Goal: Information Seeking & Learning: Learn about a topic

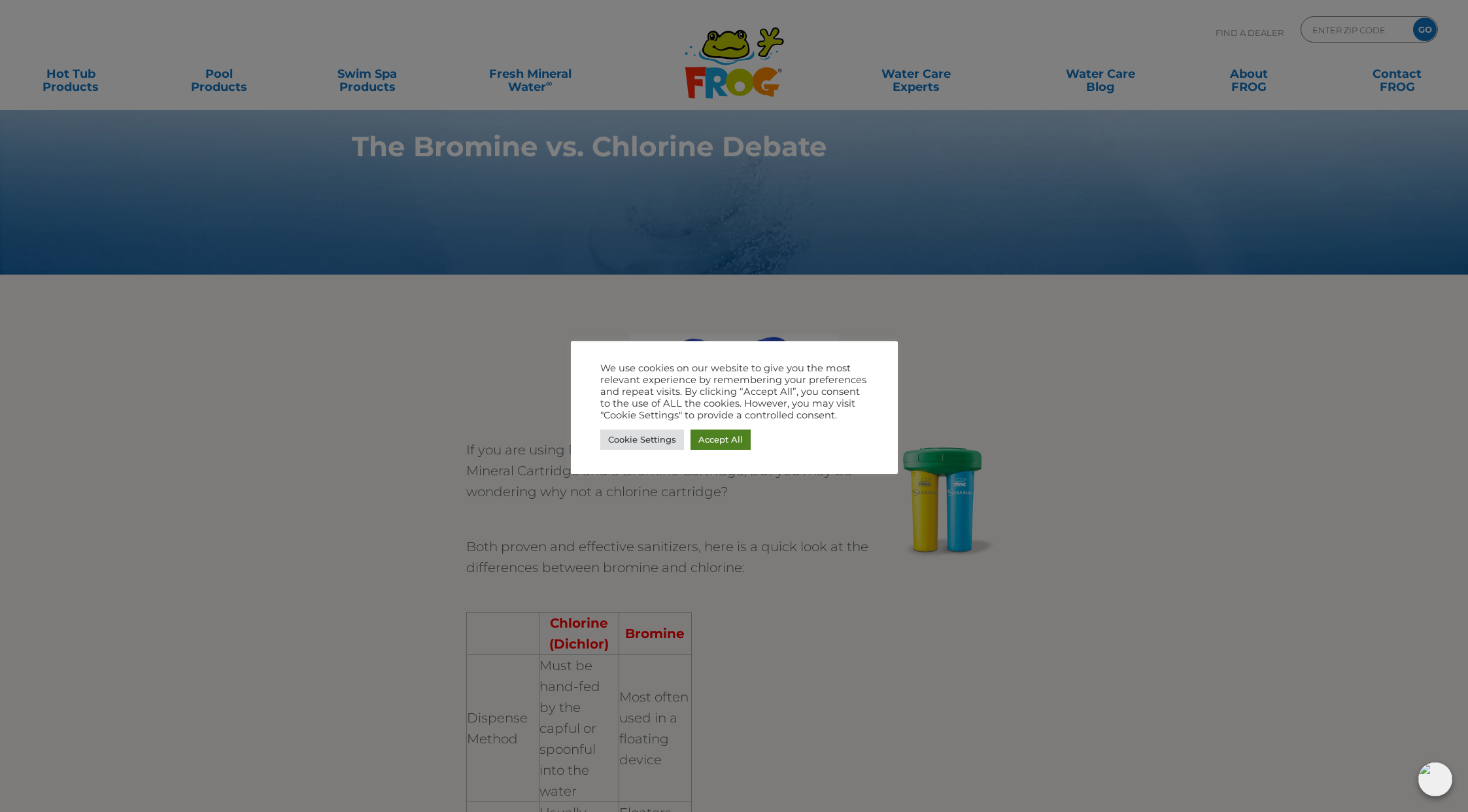
click at [736, 440] on link "Accept All" at bounding box center [720, 439] width 60 height 20
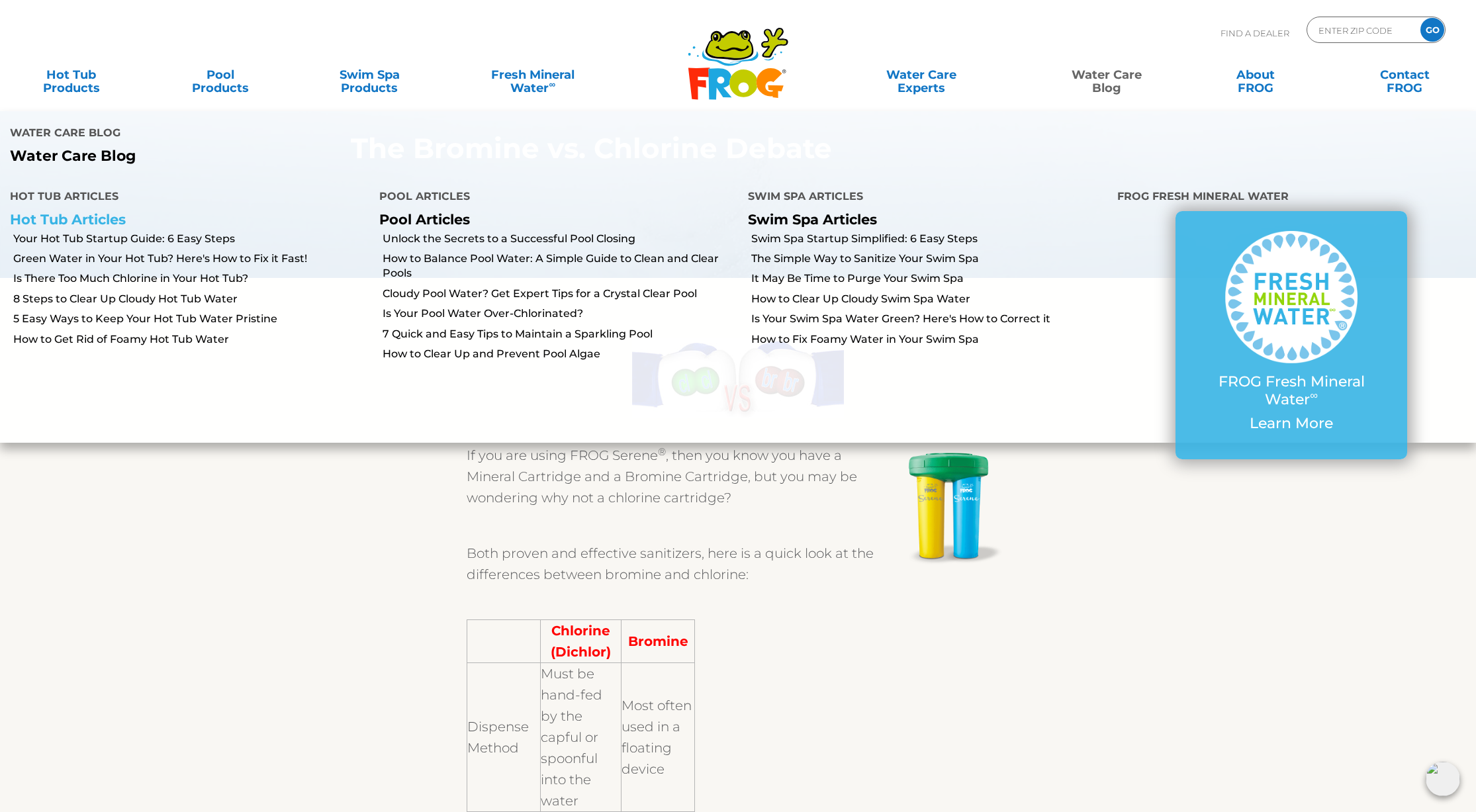
click at [82, 211] on link "Hot Tub Articles" at bounding box center [68, 219] width 116 height 17
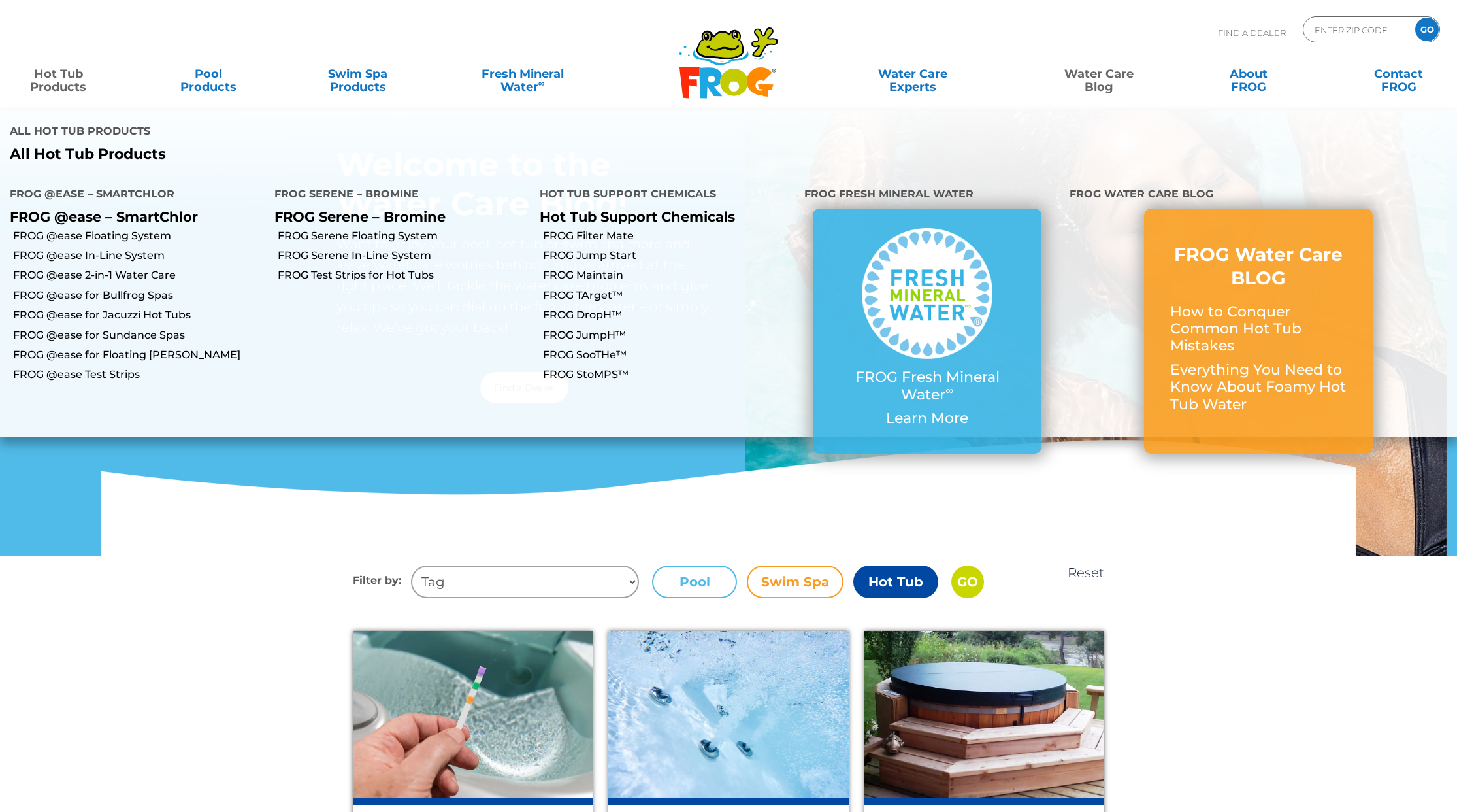
click at [58, 83] on link "Hot Tub Products" at bounding box center [58, 74] width 117 height 26
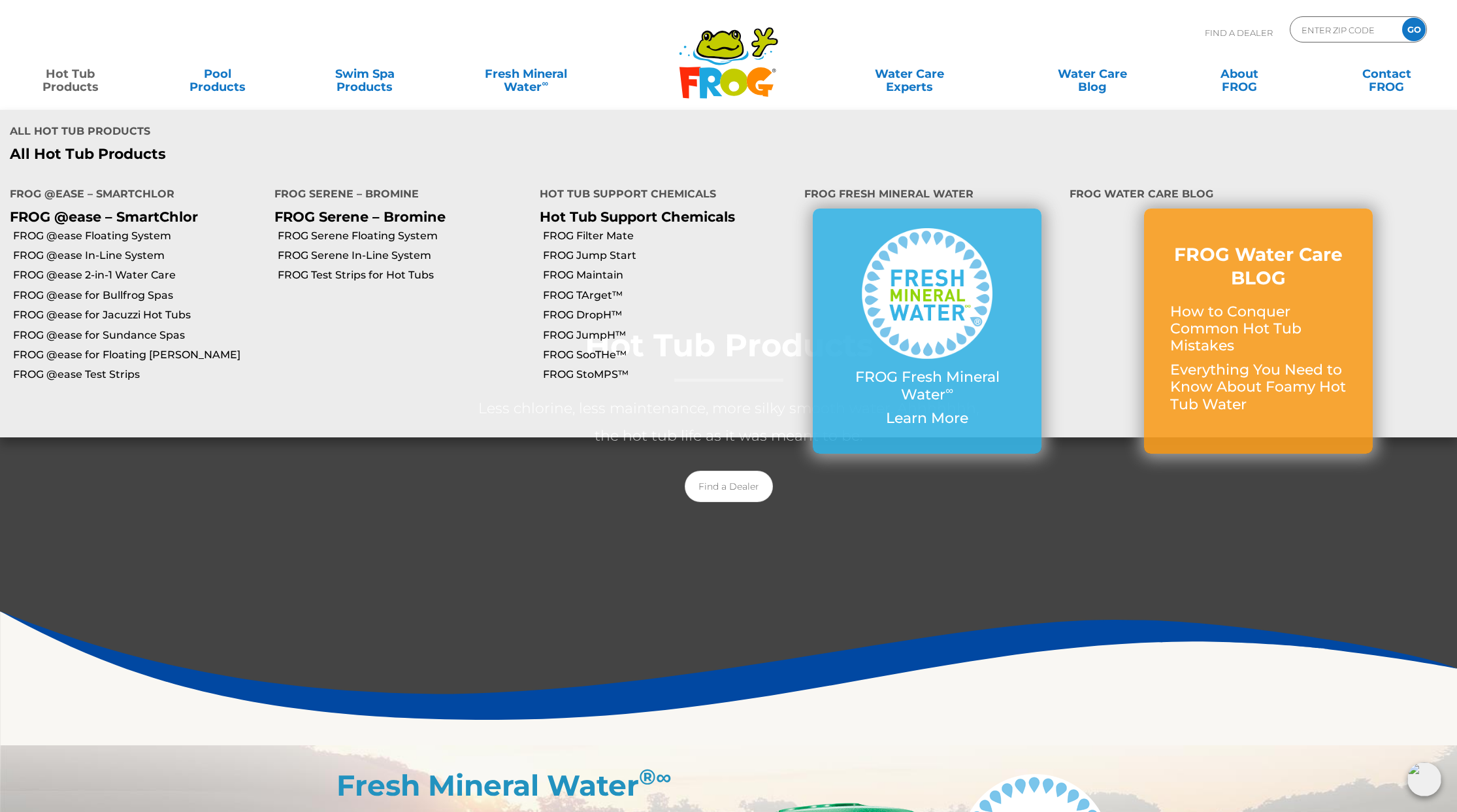
click at [68, 87] on link "Hot Tub Products" at bounding box center [70, 74] width 115 height 26
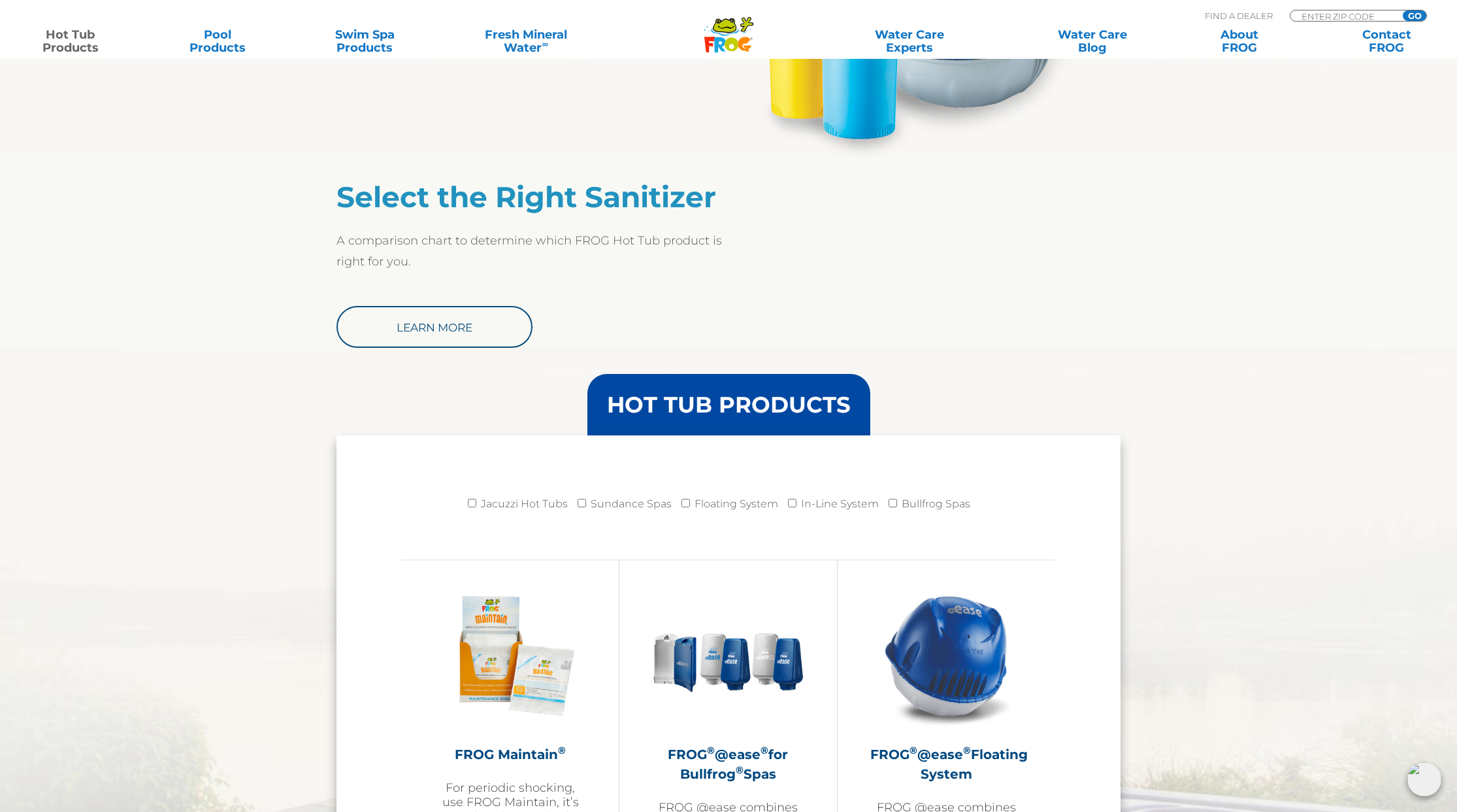
scroll to position [980, 0]
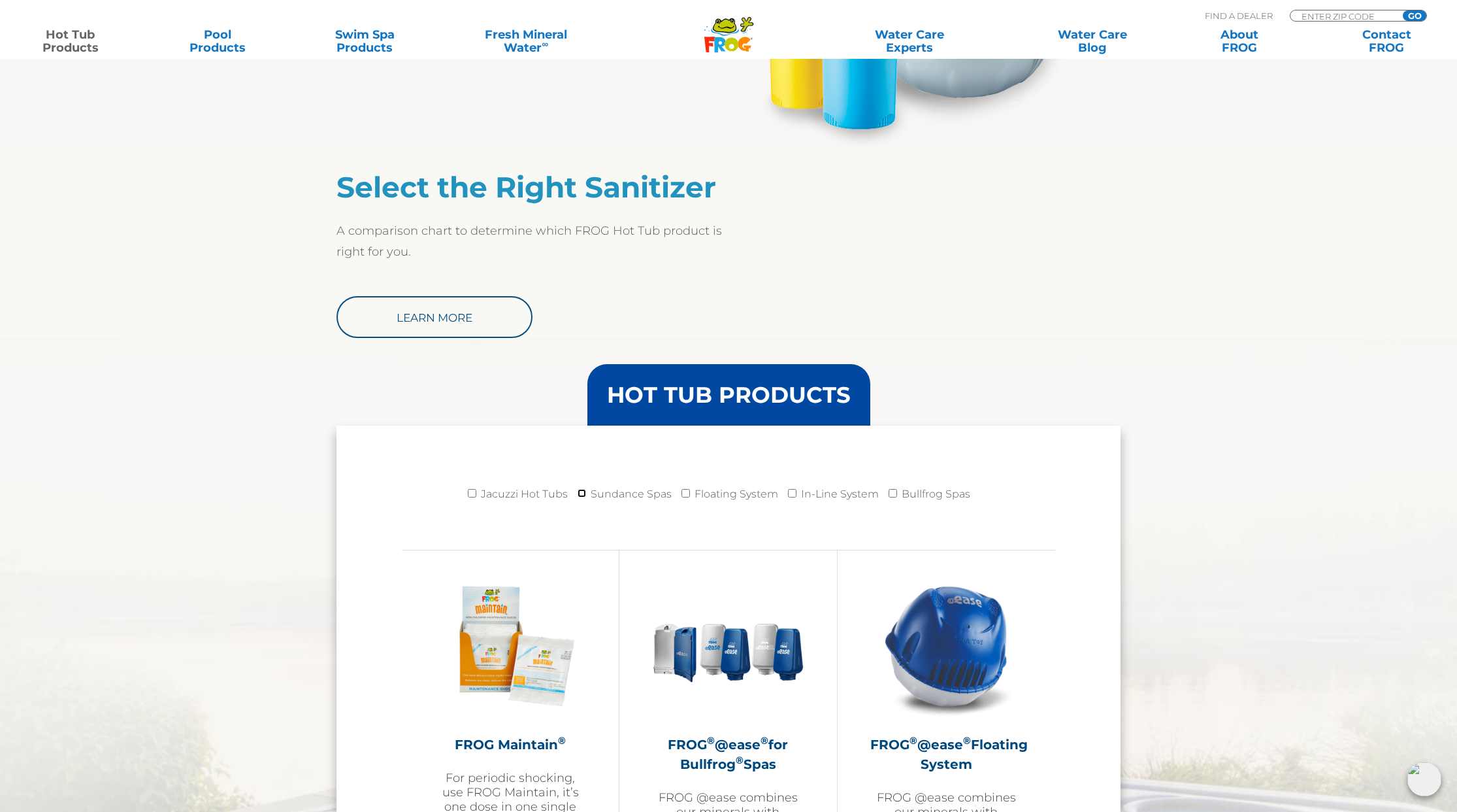
click at [581, 493] on input "Sundance Spas" at bounding box center [582, 493] width 8 height 8
checkbox input "true"
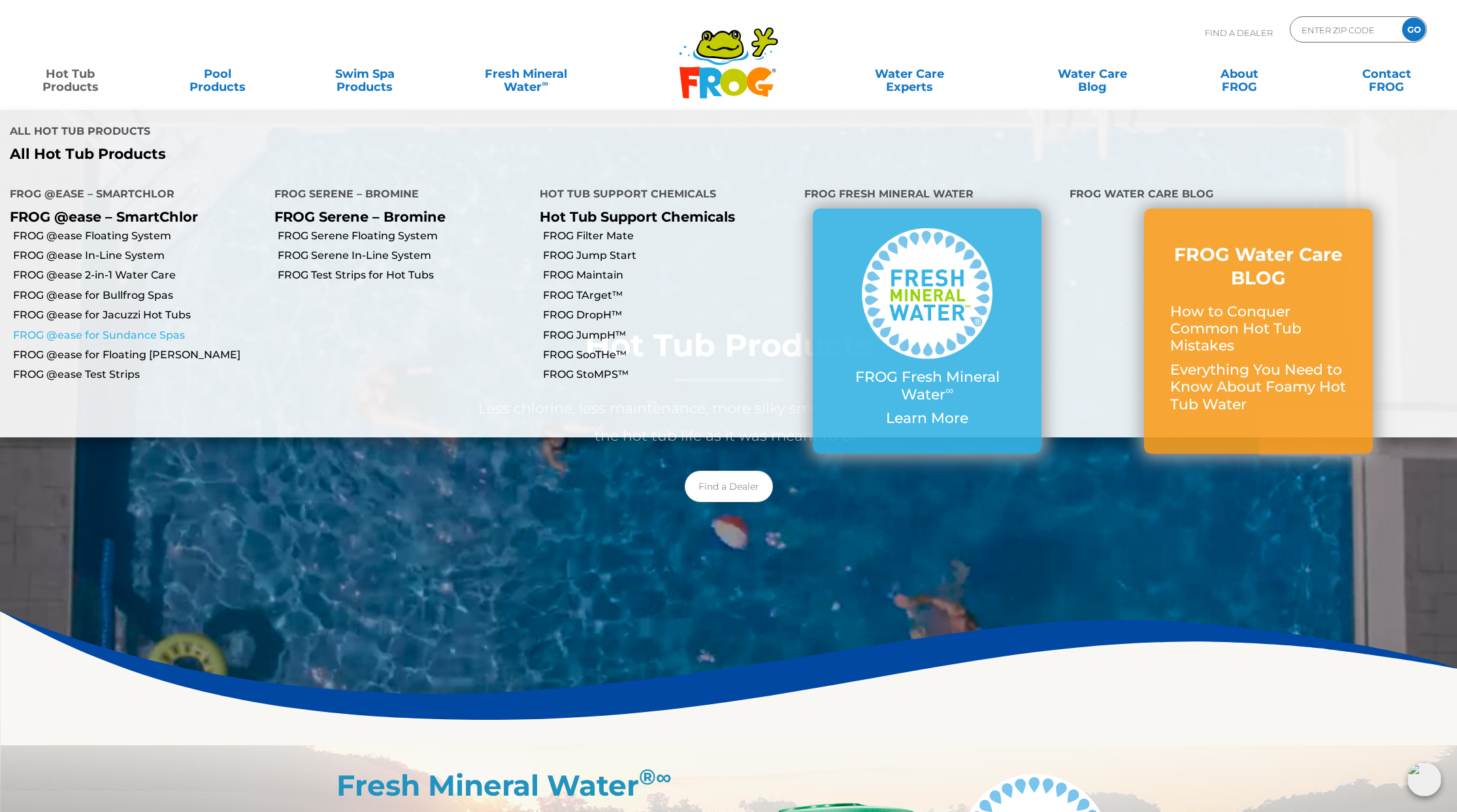
click at [79, 328] on link "FROG @ease for Sundance Spas" at bounding box center [139, 335] width 252 height 14
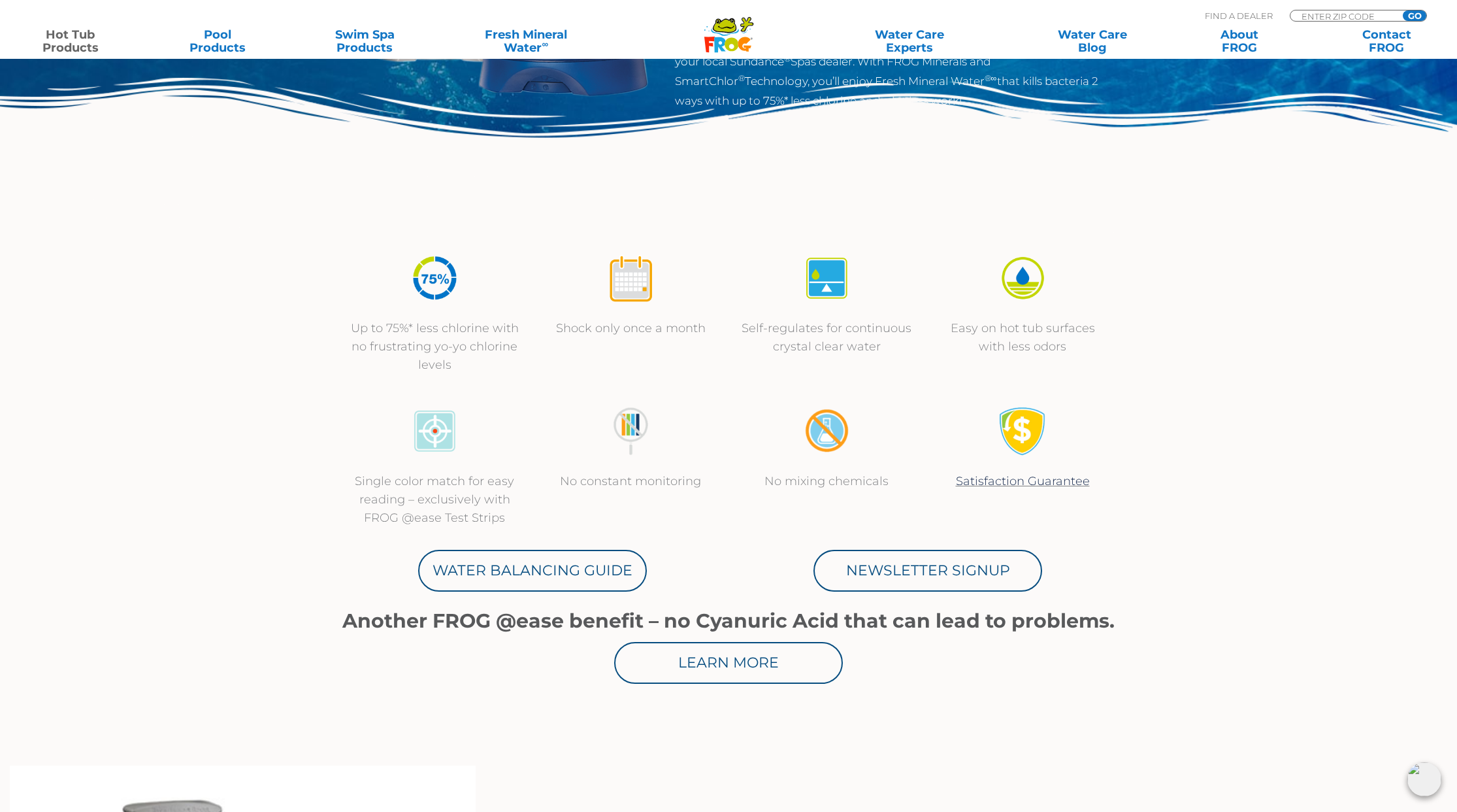
scroll to position [305, 0]
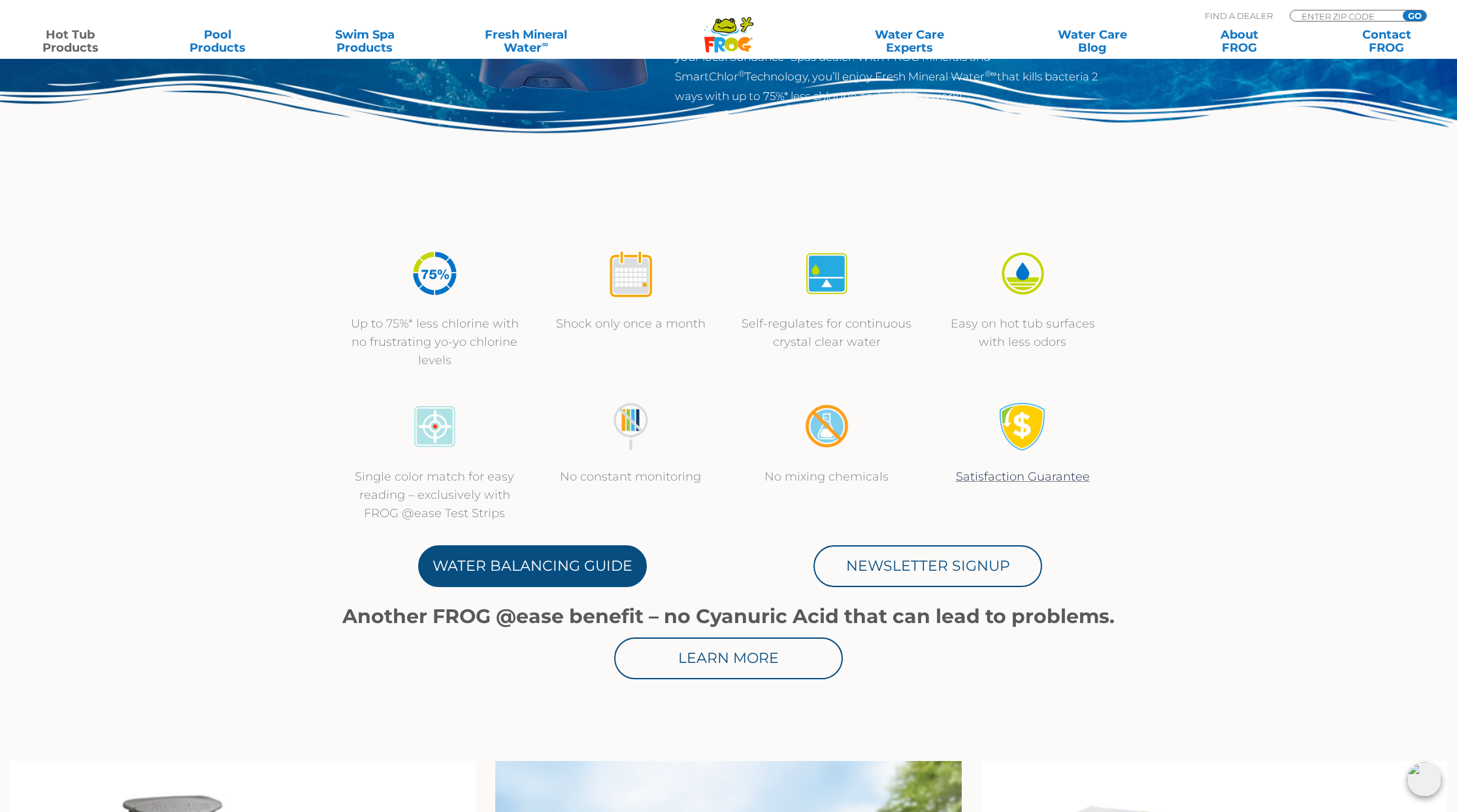
click at [596, 551] on link "Water Balancing Guide" at bounding box center [533, 566] width 229 height 42
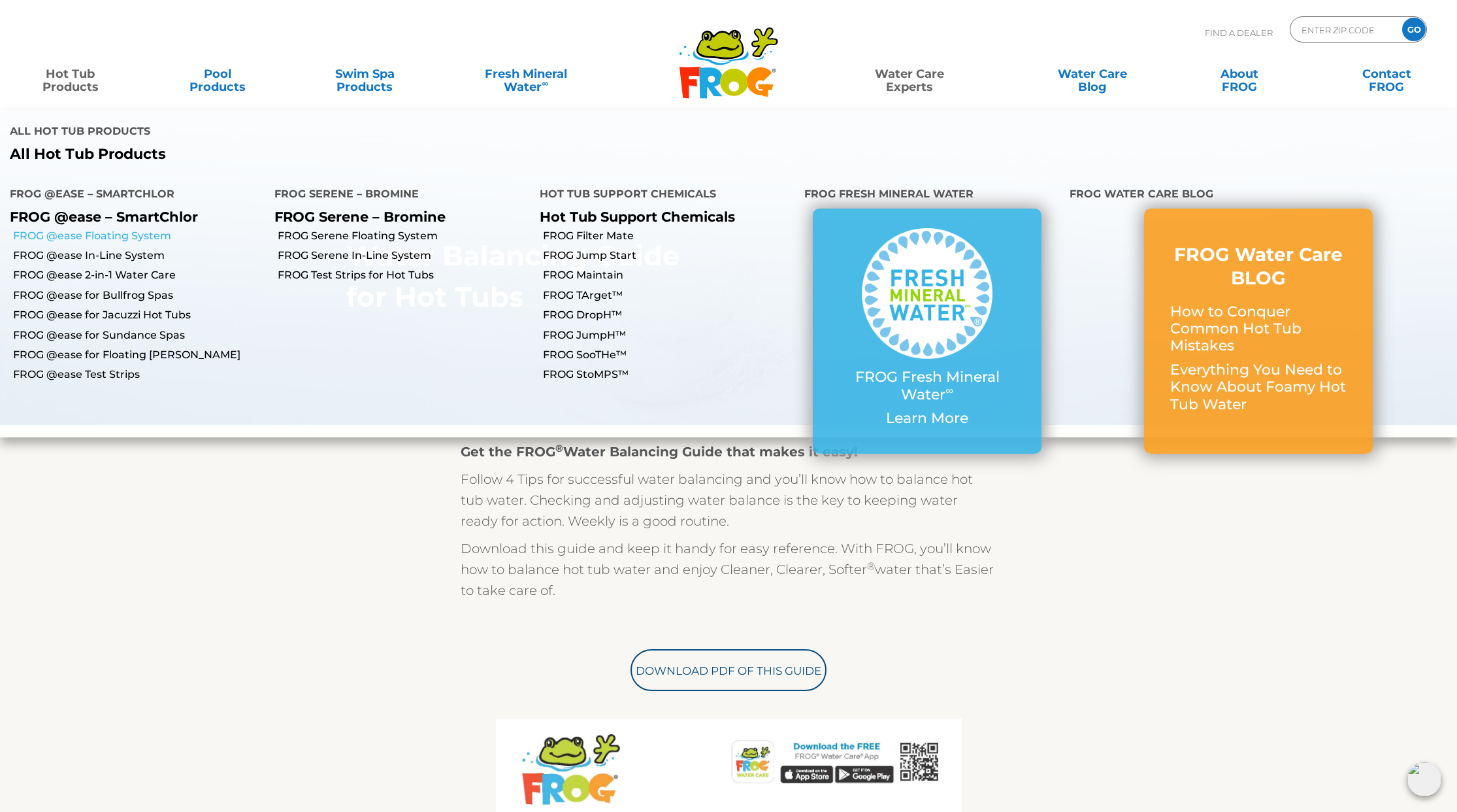
click at [76, 229] on link "FROG @ease Floating System" at bounding box center [139, 236] width 252 height 14
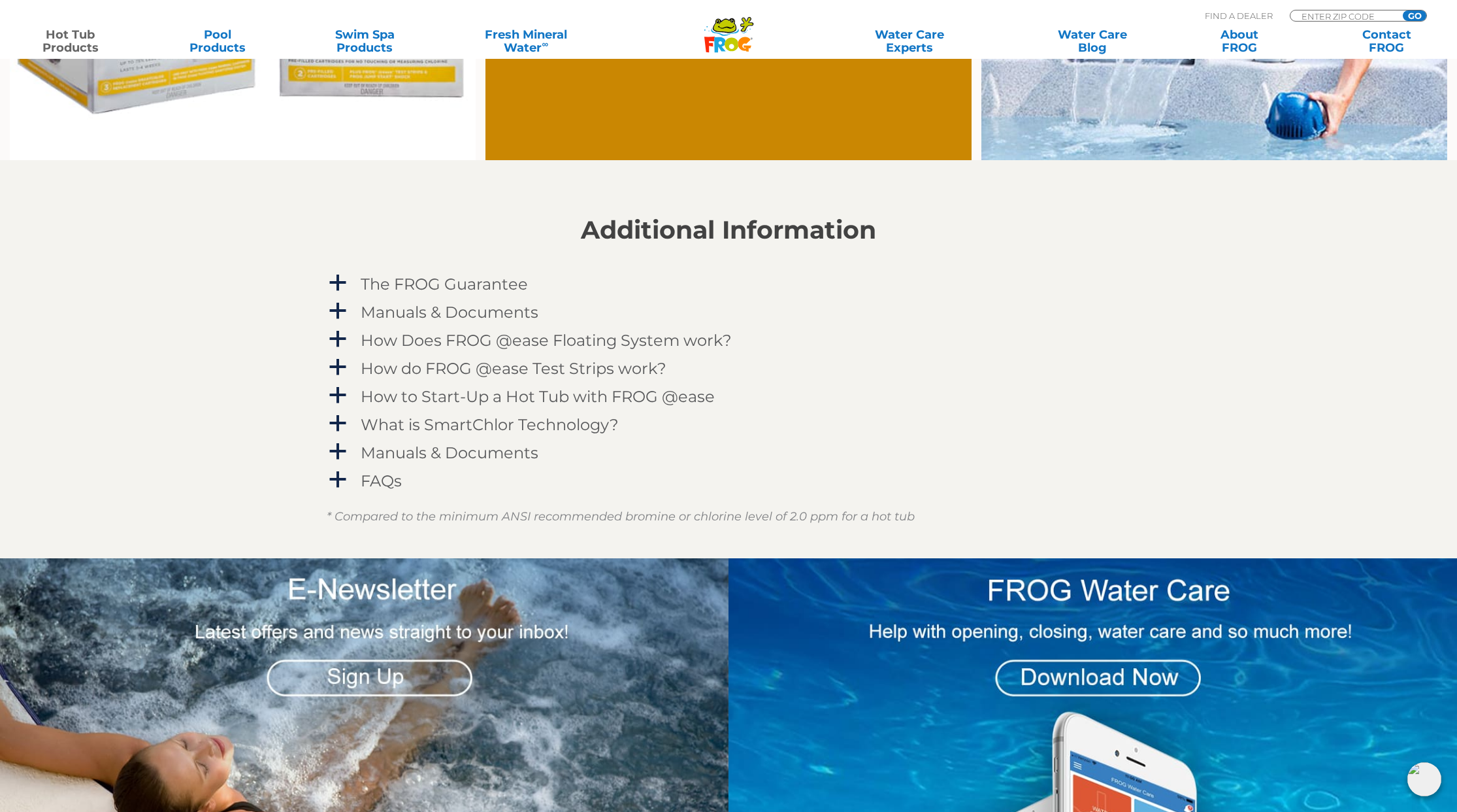
scroll to position [1278, 0]
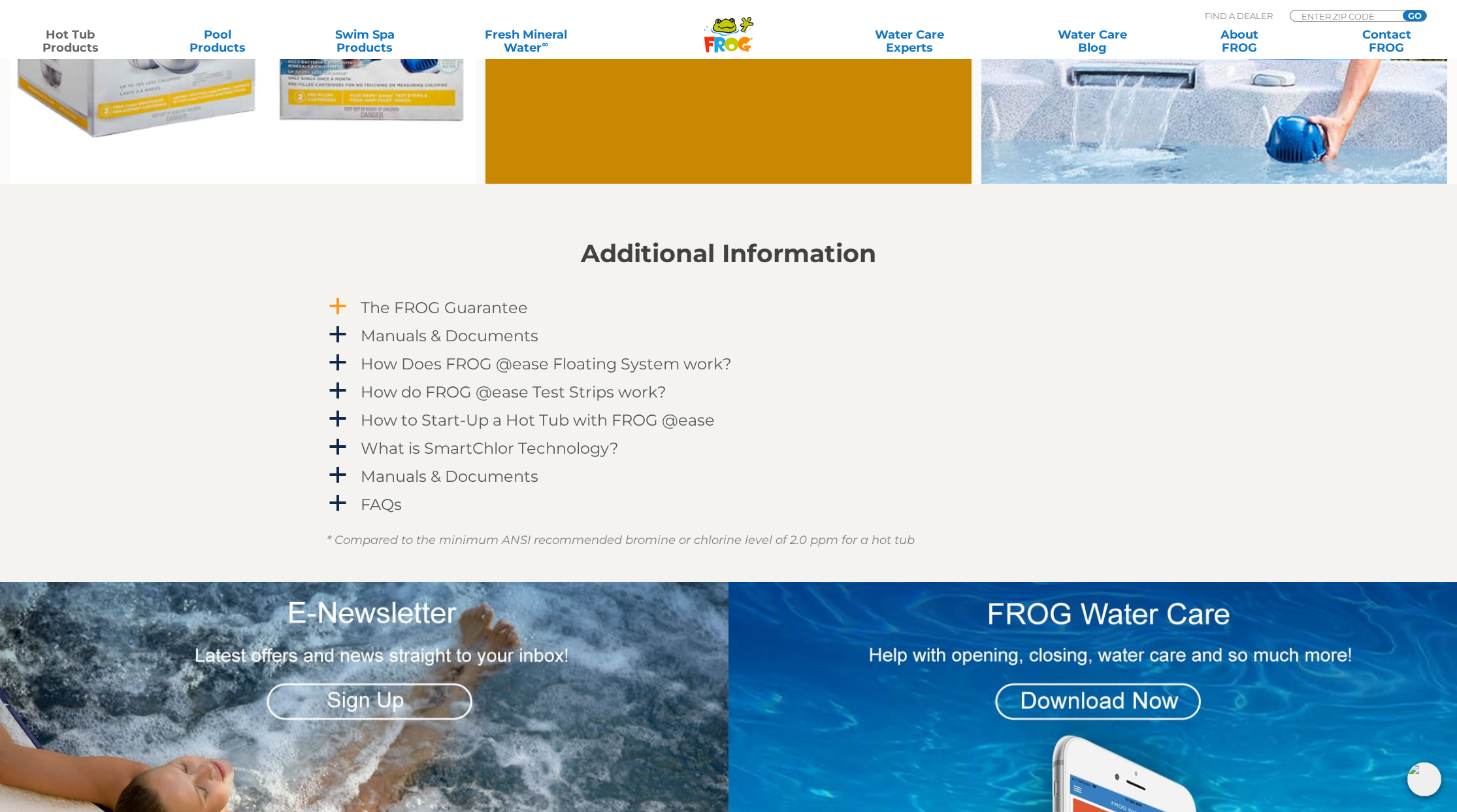
click at [418, 313] on h4 "The FROG Guarantee" at bounding box center [444, 308] width 168 height 18
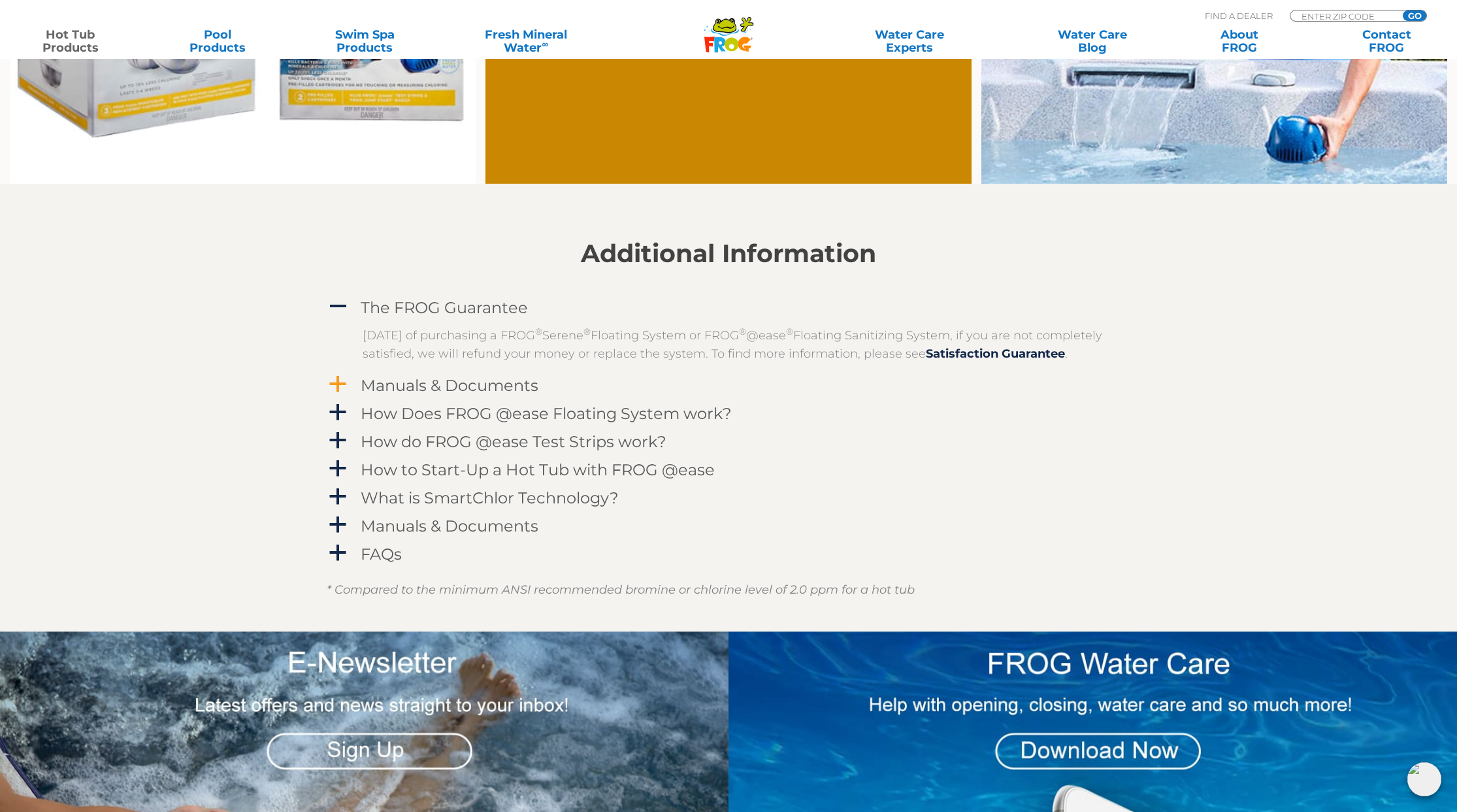
click at [382, 394] on h4 "Manuals & Documents" at bounding box center [450, 386] width 178 height 18
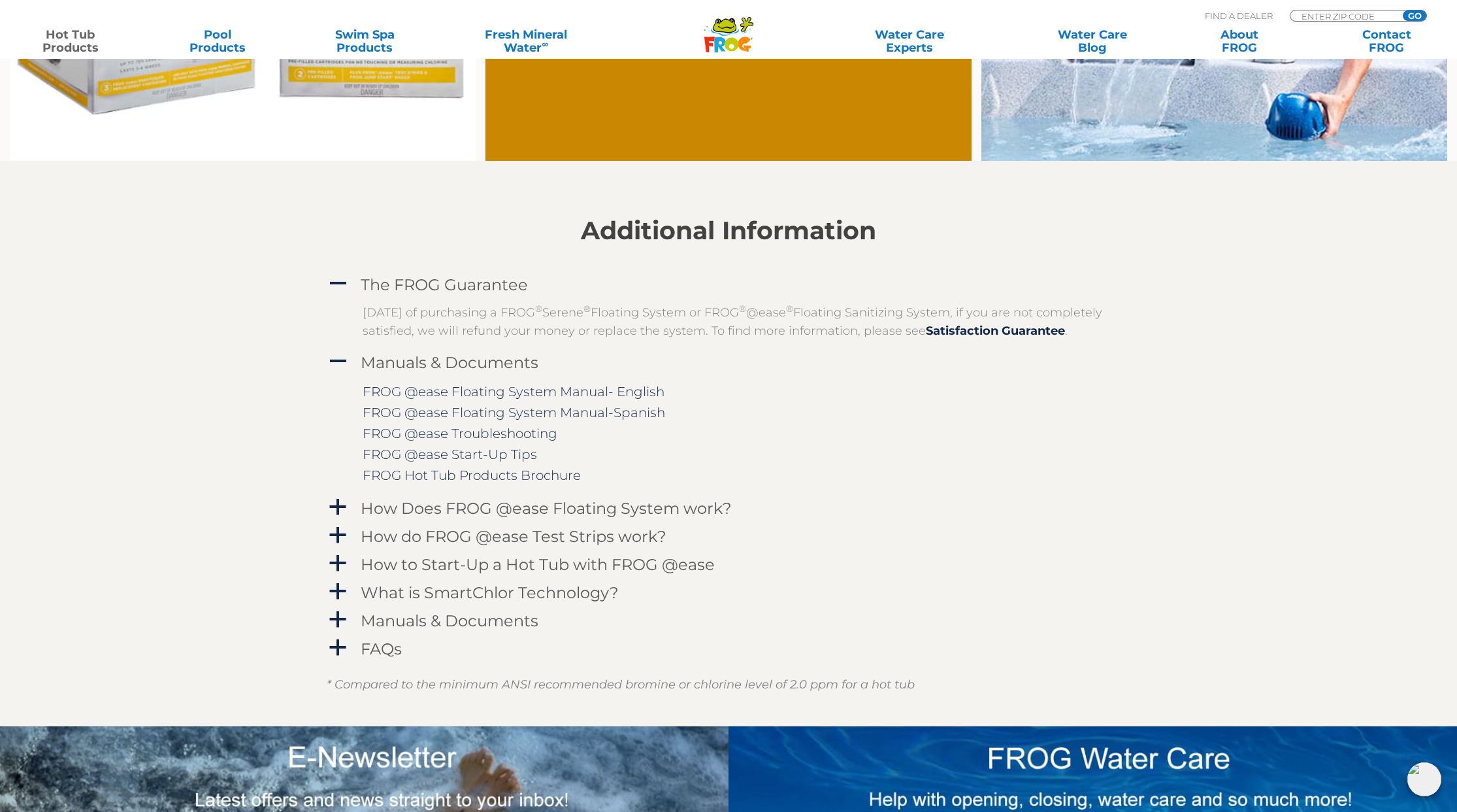
scroll to position [1314, 0]
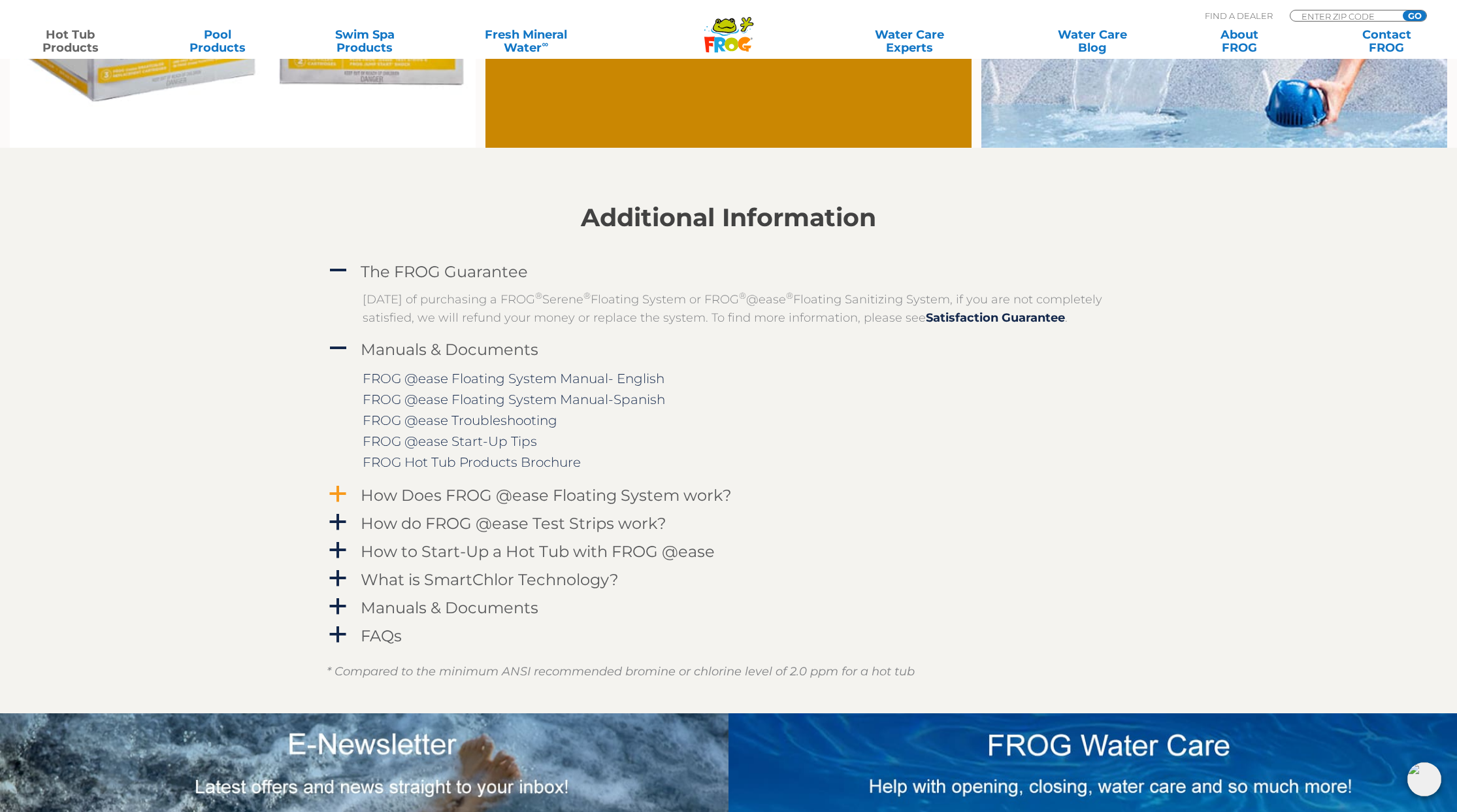
click at [450, 504] on h4 "How Does FROG @ease Floating System work?" at bounding box center [546, 495] width 371 height 18
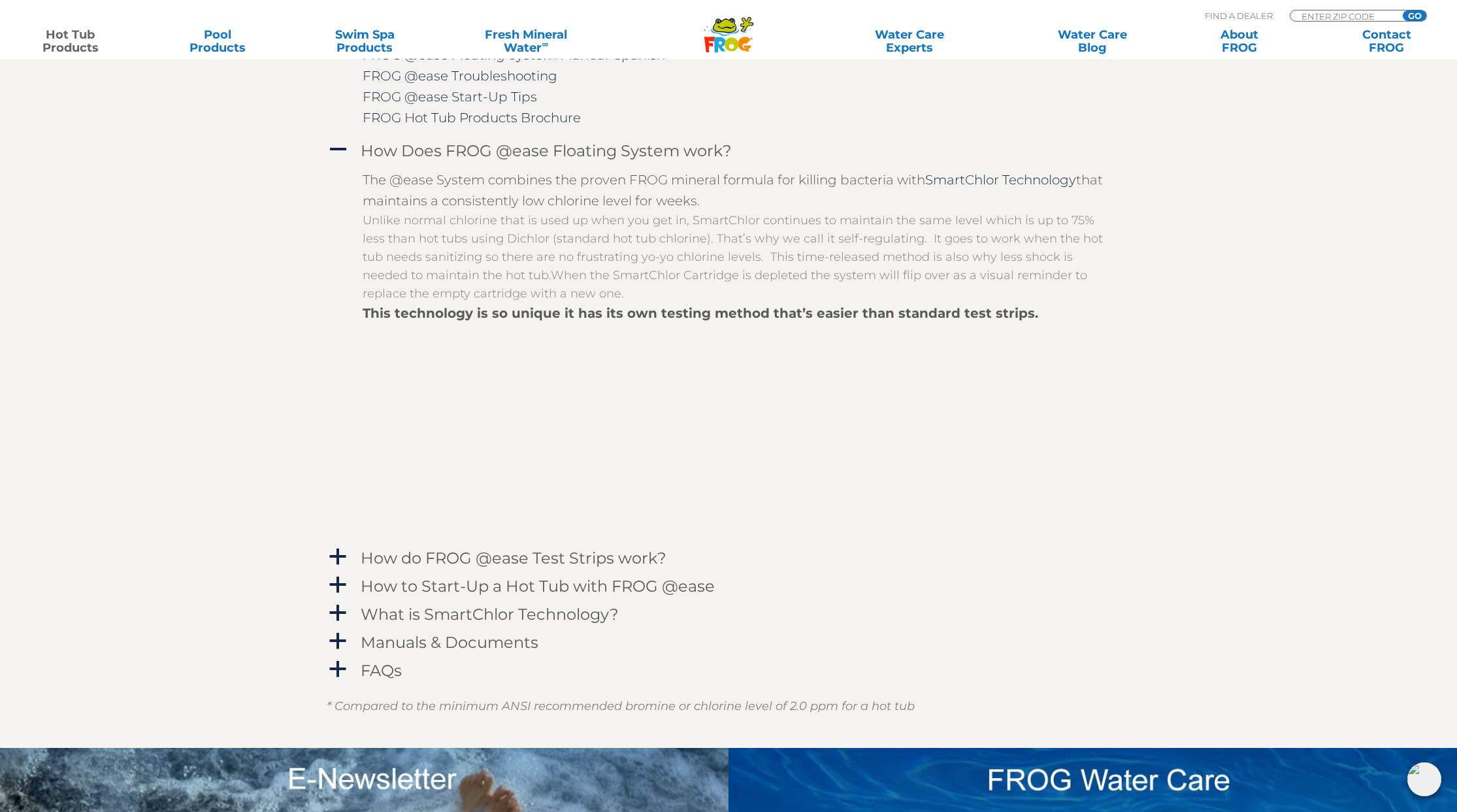
scroll to position [1663, 0]
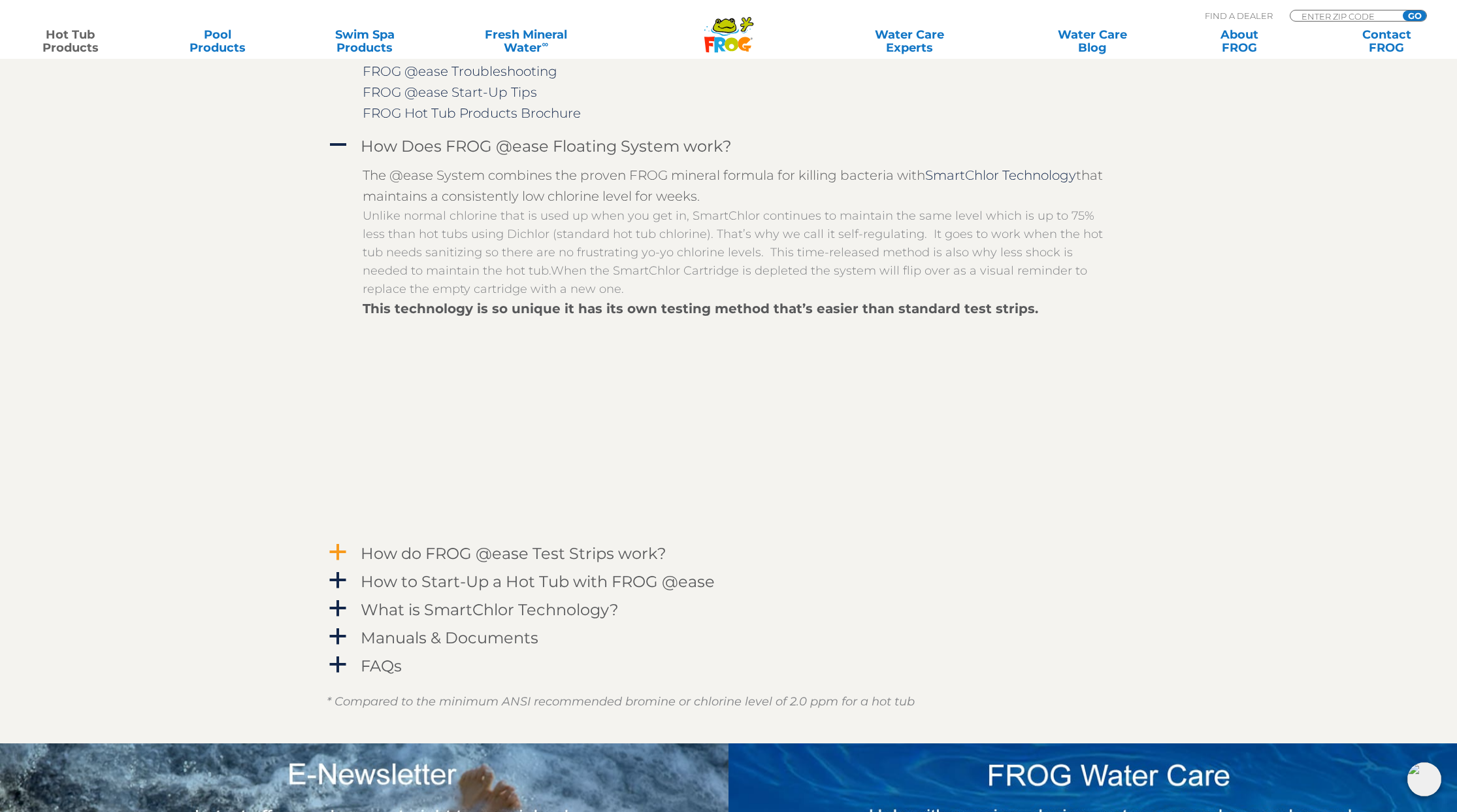
click at [379, 562] on h4 "How do FROG @ease Test Strips work?" at bounding box center [513, 553] width 306 height 18
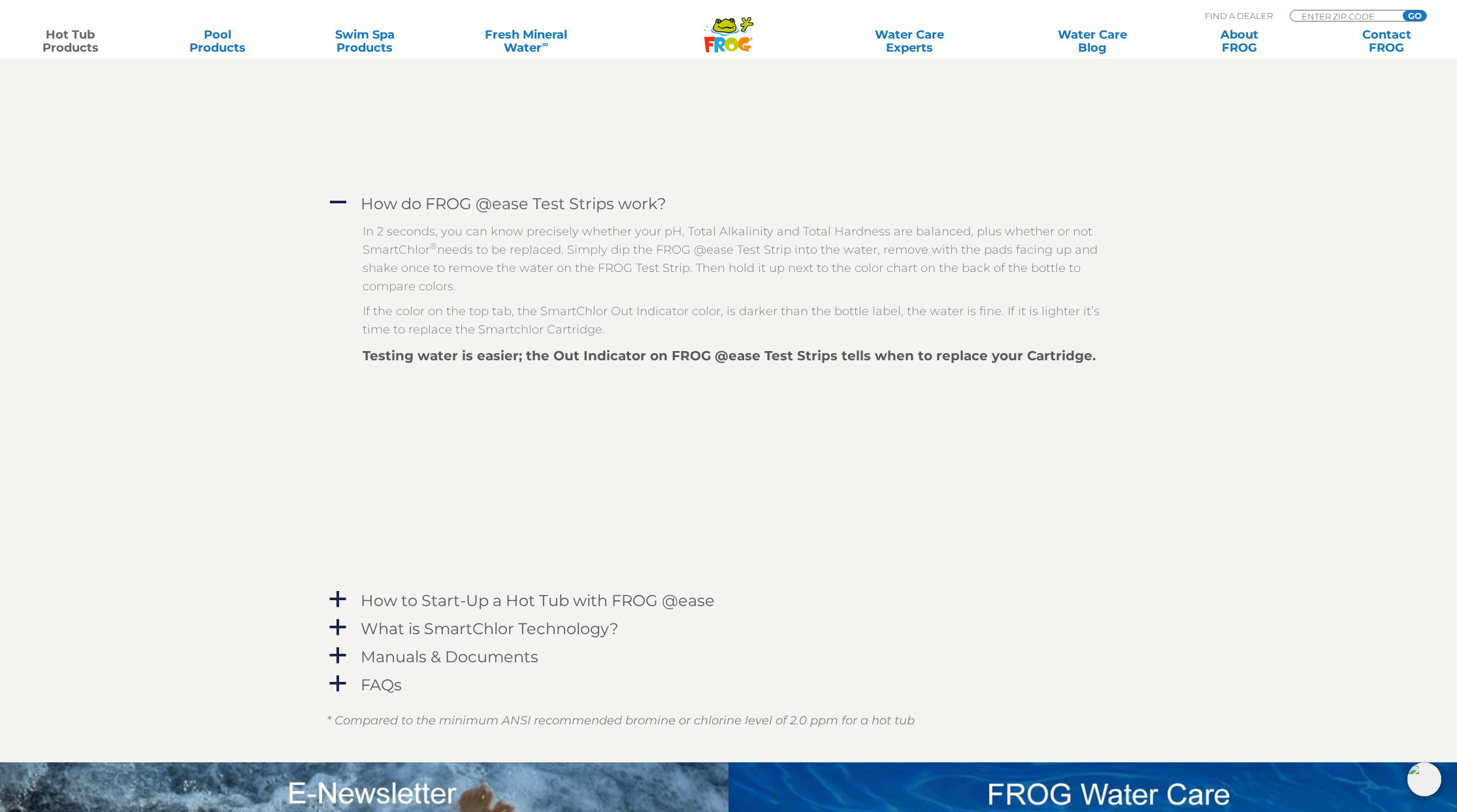
scroll to position [2023, 0]
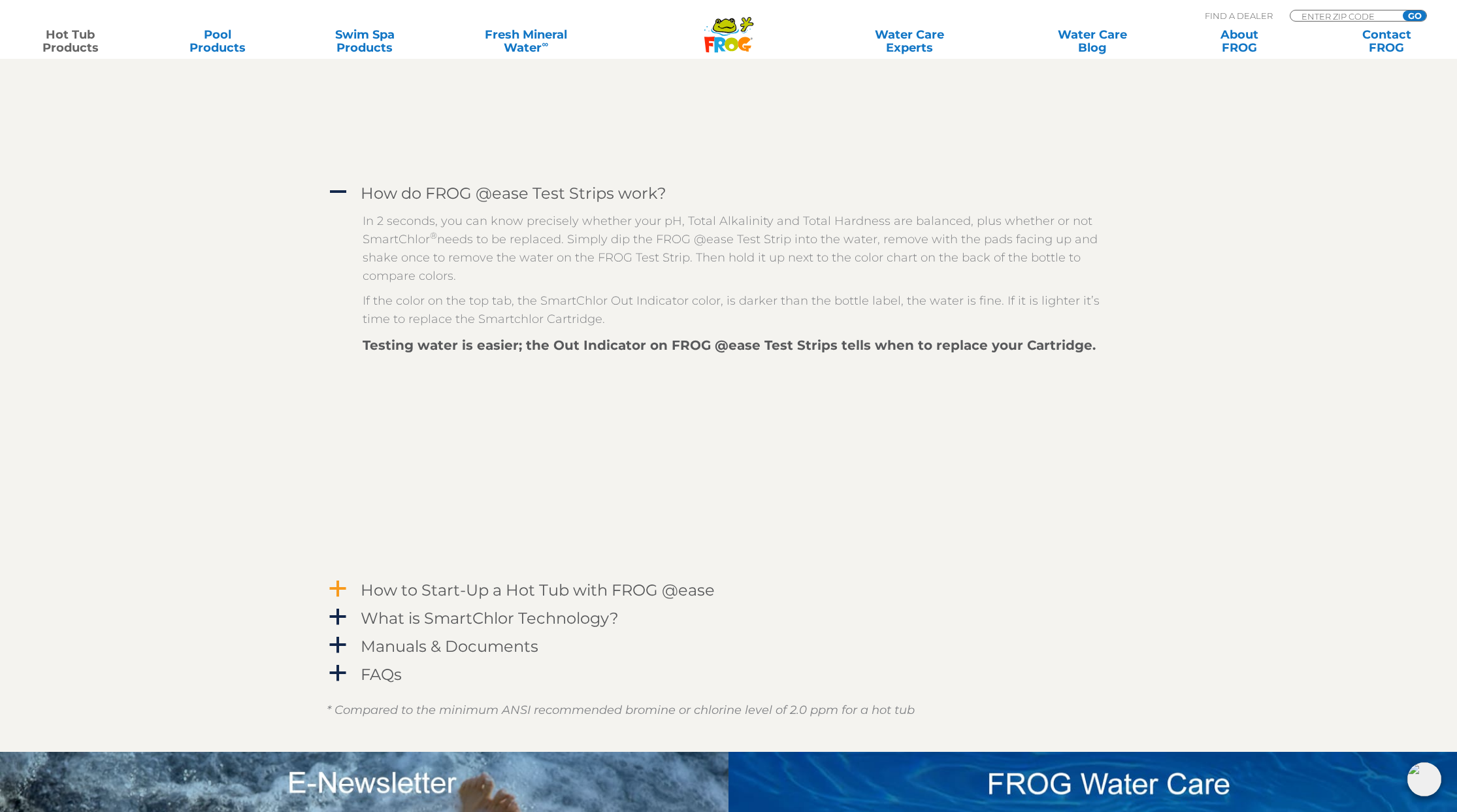
click at [565, 599] on h4 "How to Start-Up a Hot Tub with FROG @ease" at bounding box center [537, 590] width 354 height 18
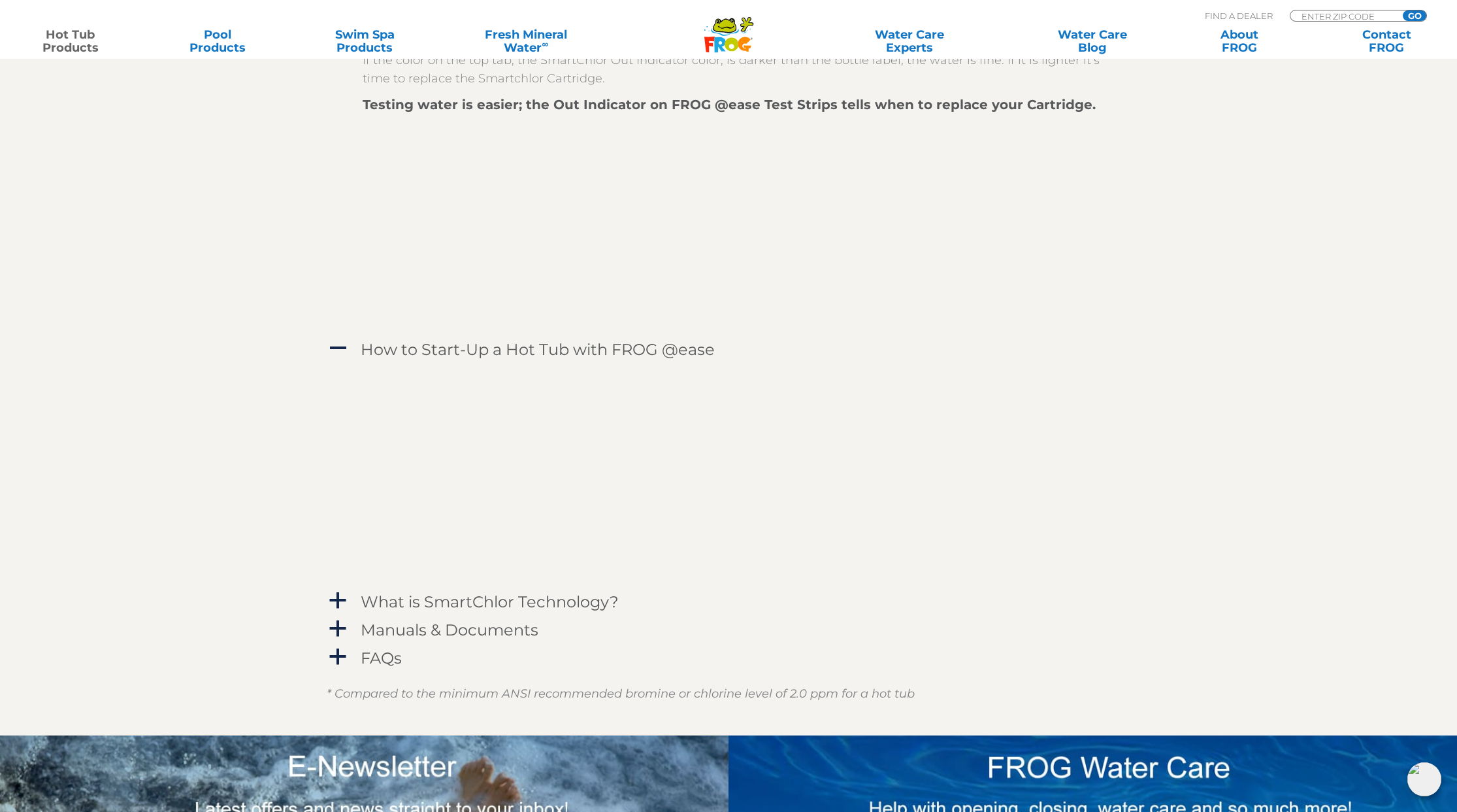
scroll to position [2274, 0]
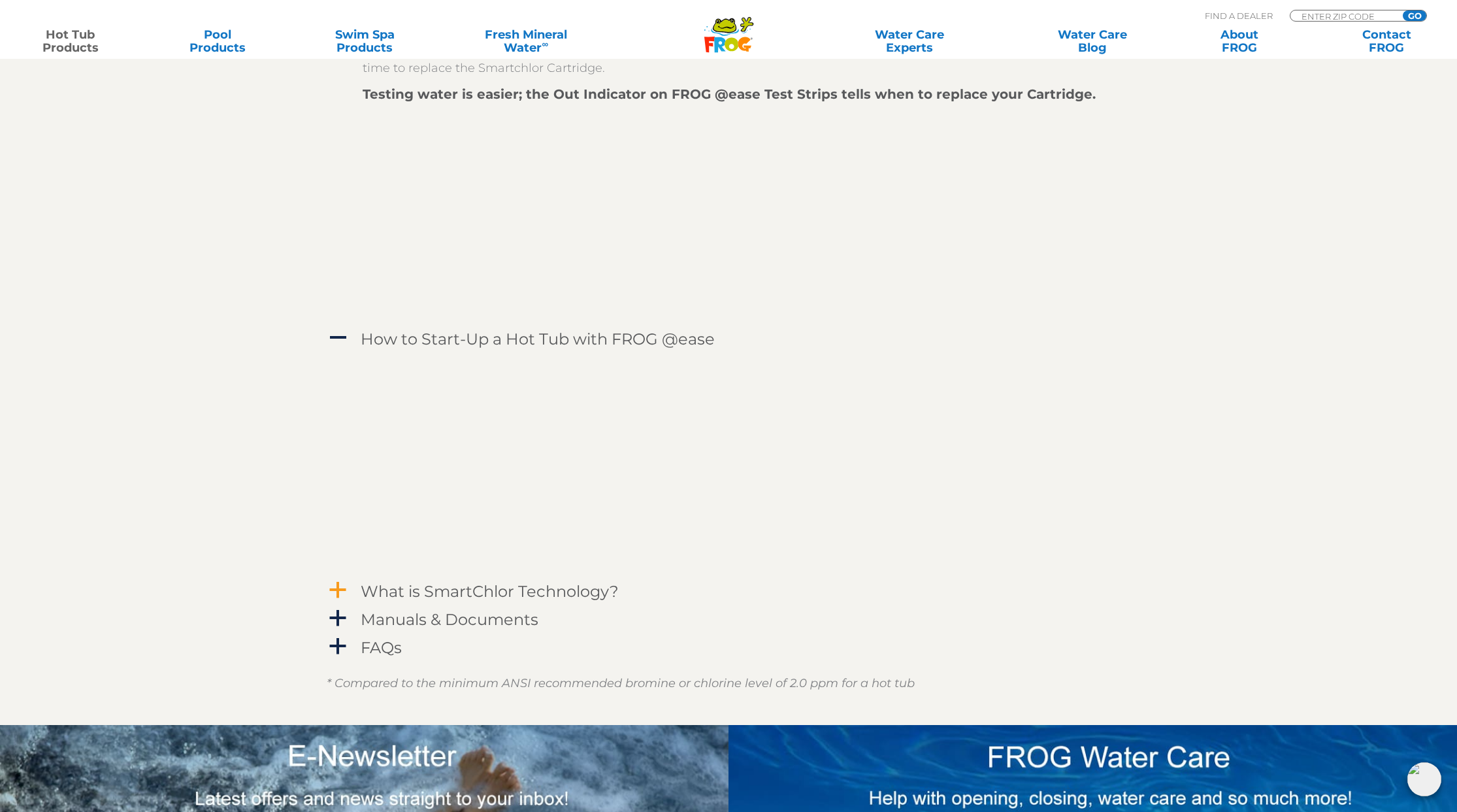
click at [584, 600] on h4 "What is SmartChlor Technology?" at bounding box center [490, 591] width 258 height 18
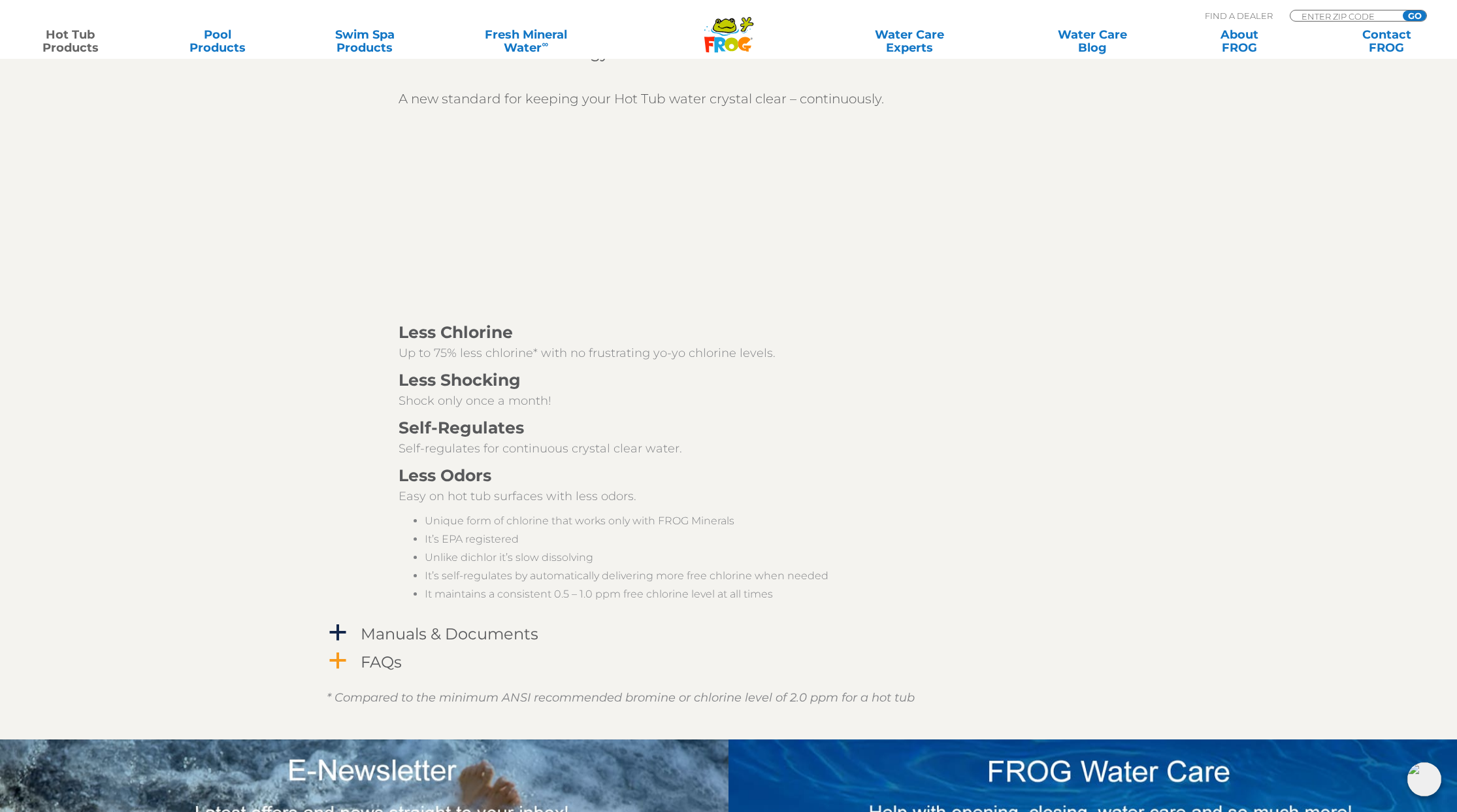
scroll to position [2815, 0]
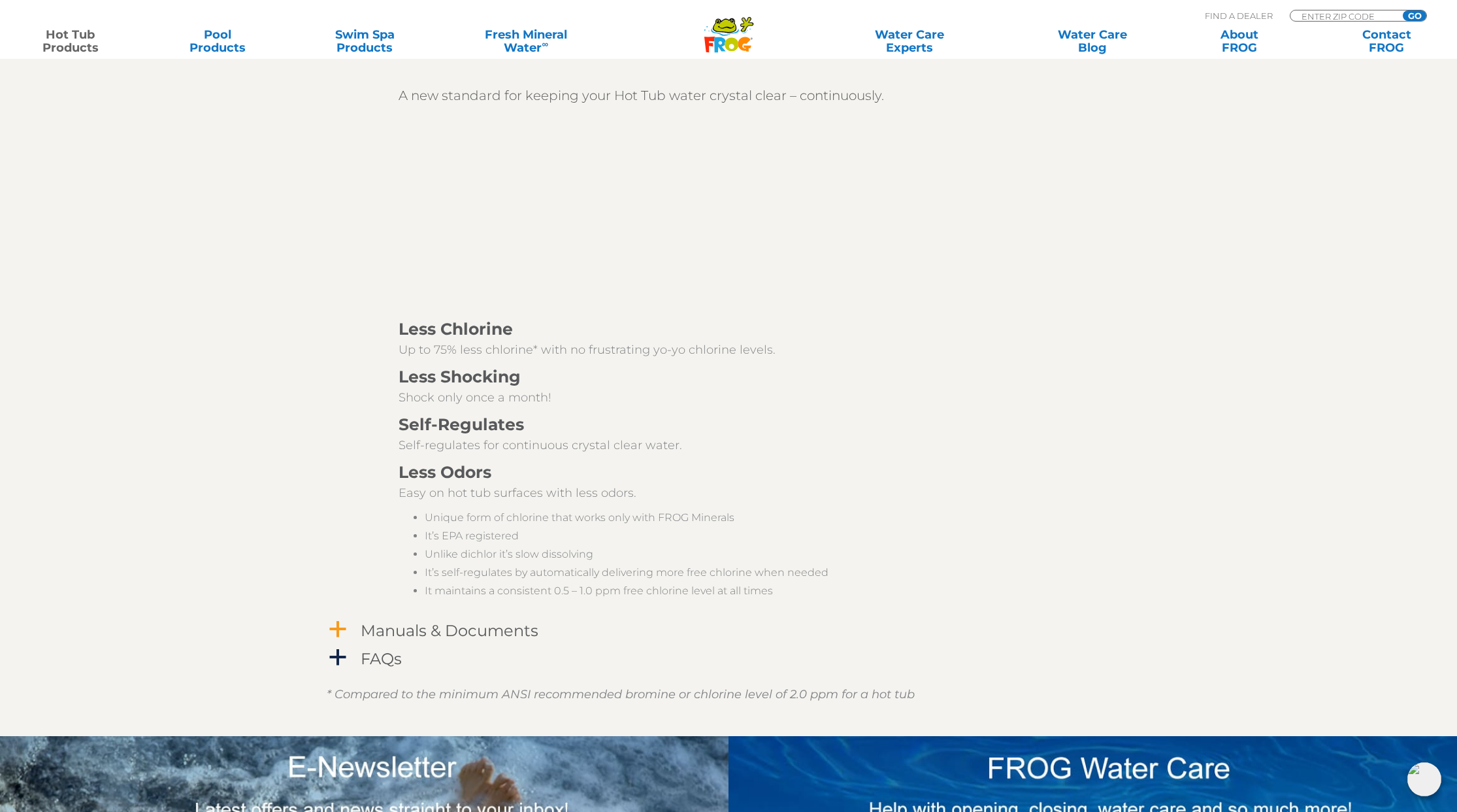
click at [471, 639] on h4 "Manuals & Documents" at bounding box center [450, 631] width 178 height 18
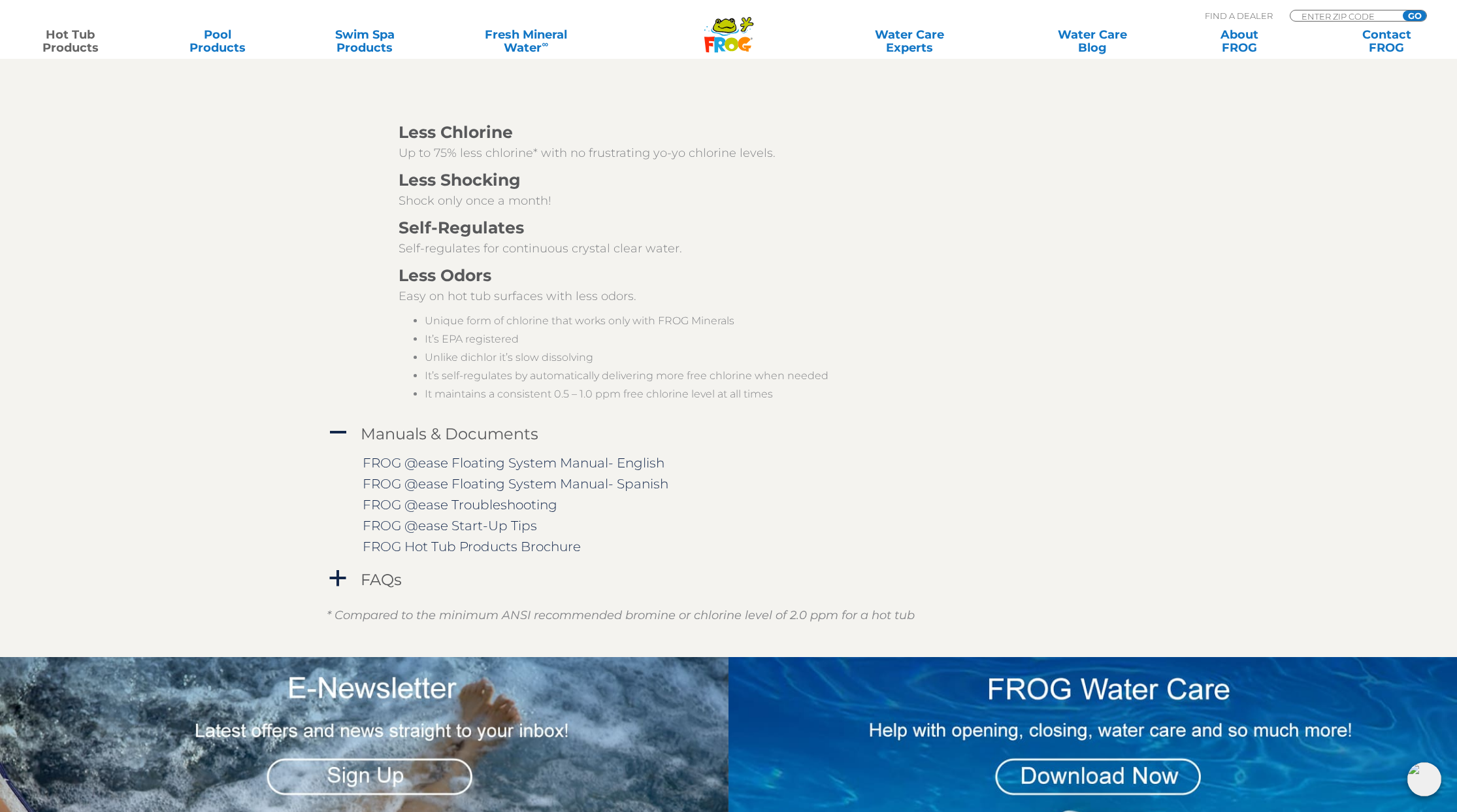
scroll to position [3060, 0]
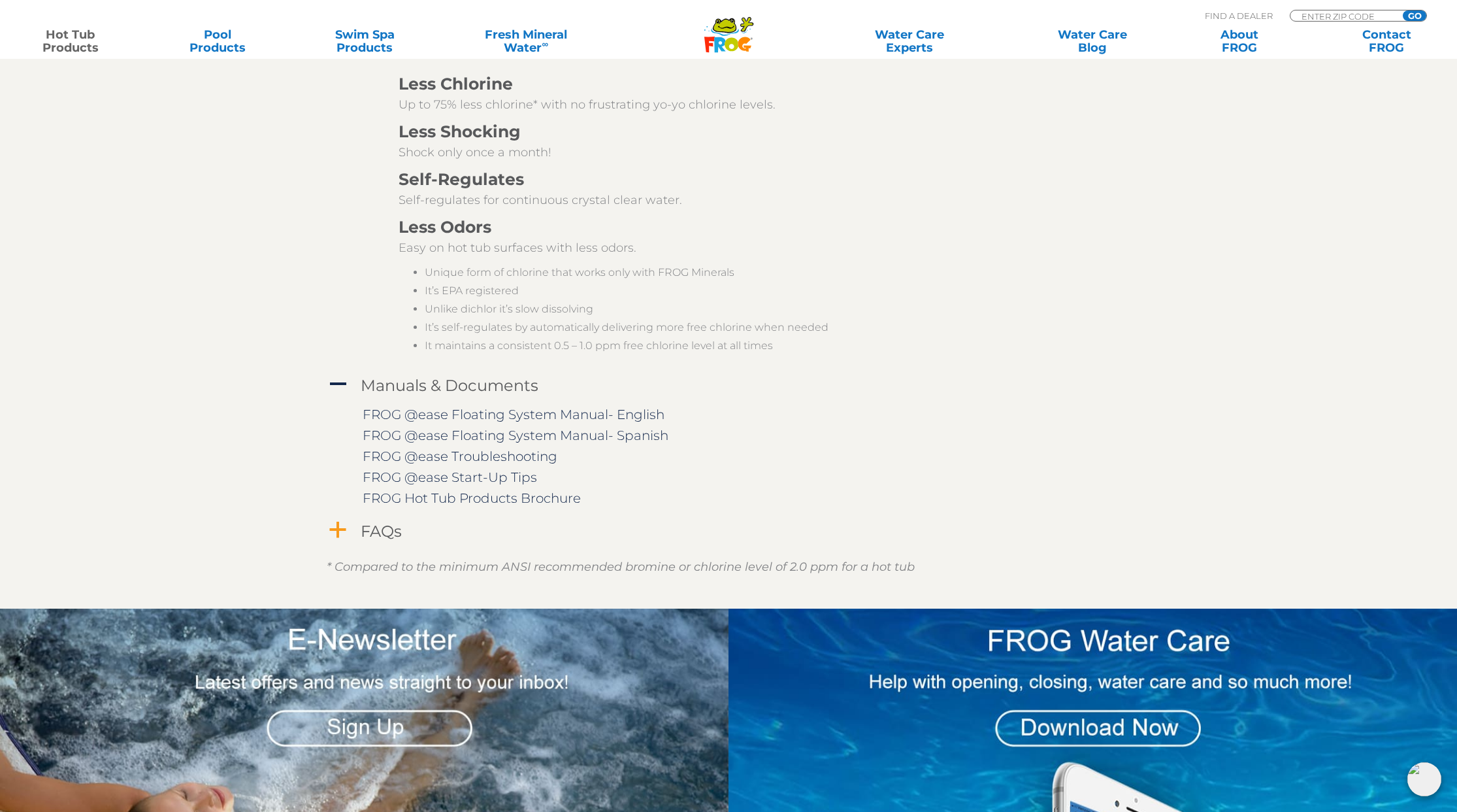
click at [377, 539] on h4 "FAQs" at bounding box center [381, 531] width 41 height 18
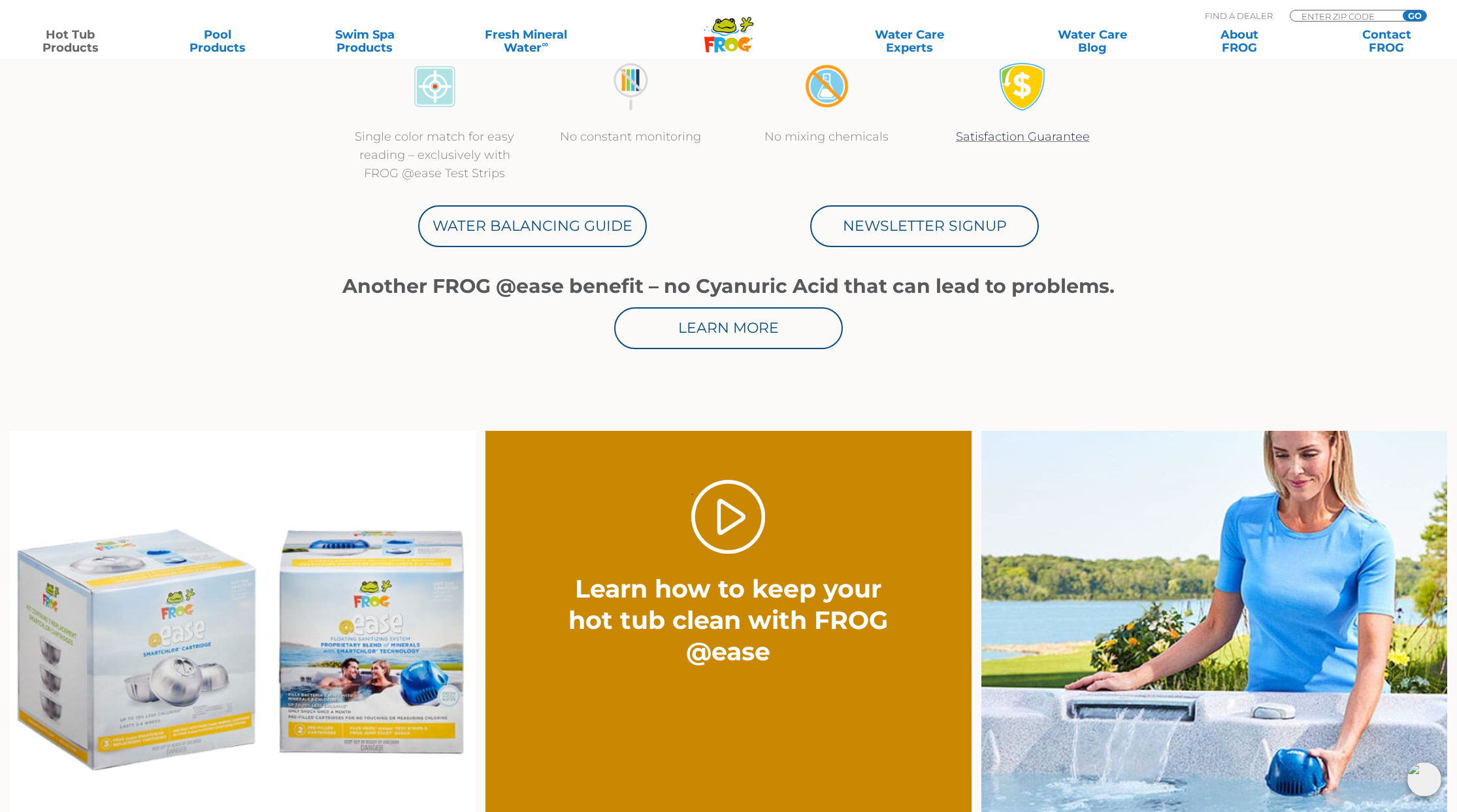
scroll to position [633, 0]
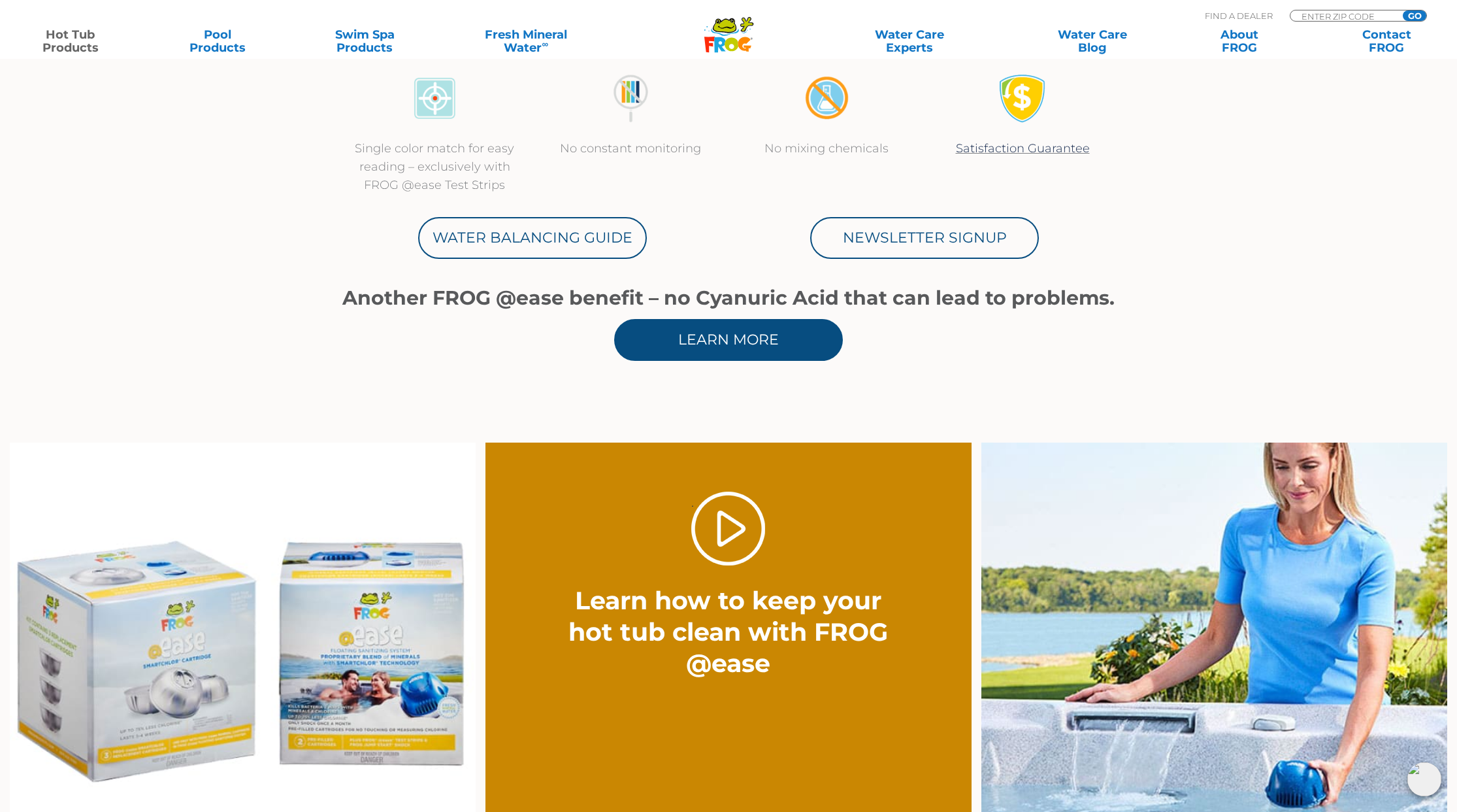
click at [700, 332] on link "Learn More" at bounding box center [728, 339] width 229 height 42
